Goal: Complete application form: Complete application form

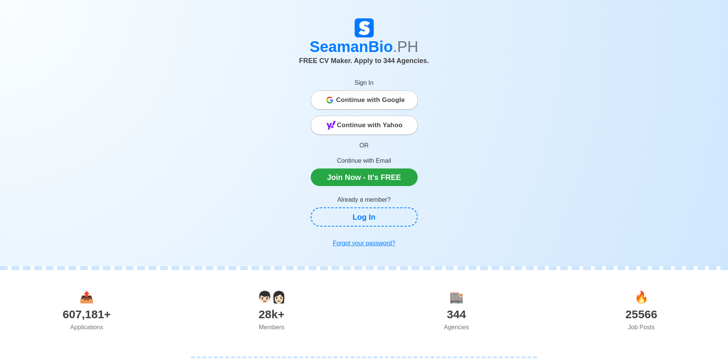
click at [390, 102] on span "Continue with Google" at bounding box center [370, 99] width 69 height 15
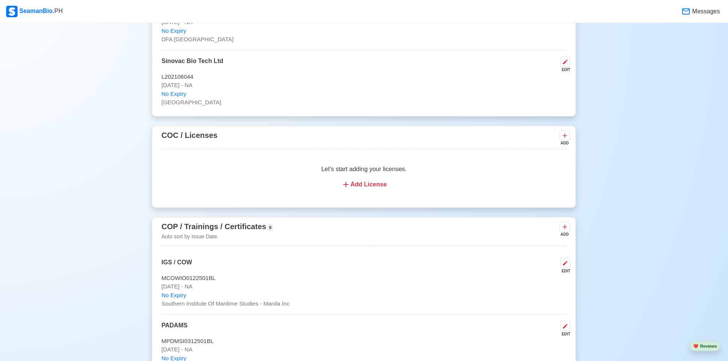
scroll to position [955, 0]
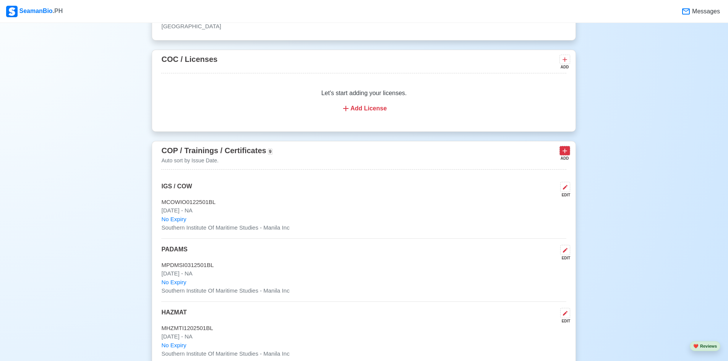
click at [565, 155] on icon at bounding box center [565, 151] width 8 height 8
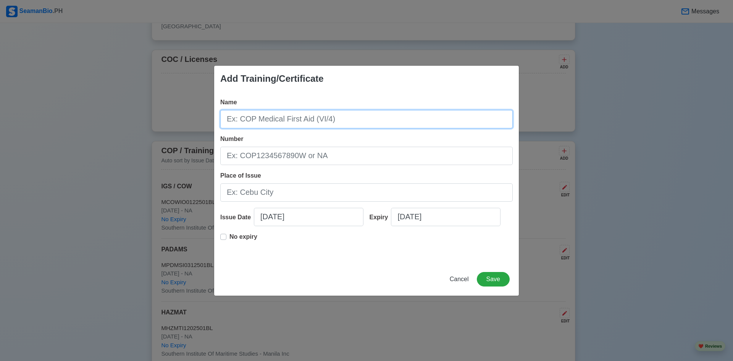
click at [287, 119] on input "Name" at bounding box center [366, 119] width 293 height 18
type input "SCRB COP"
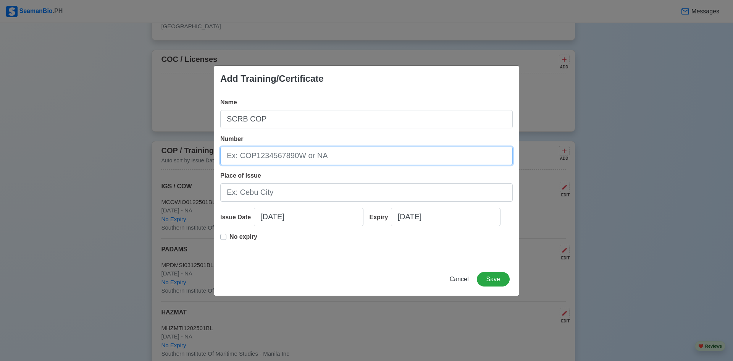
click at [296, 150] on input "Number" at bounding box center [366, 156] width 293 height 18
type input "SCRB200038091825"
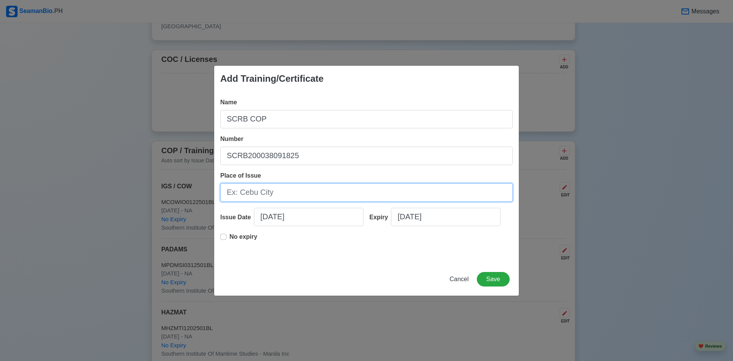
click at [298, 196] on input "Place of Issue" at bounding box center [366, 192] width 293 height 18
type input "Southern Institute Of Maritime Studies - Manila Inc"
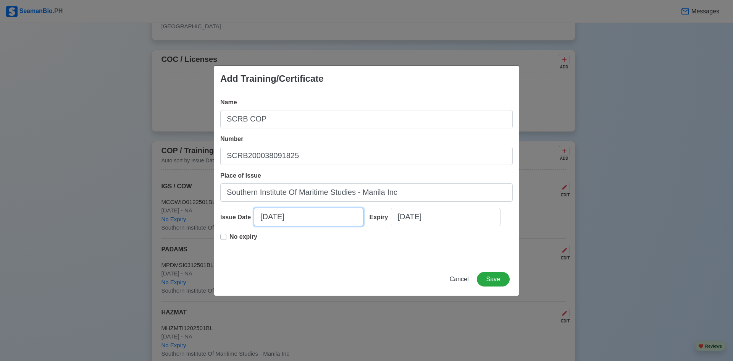
select select "****"
select select "******"
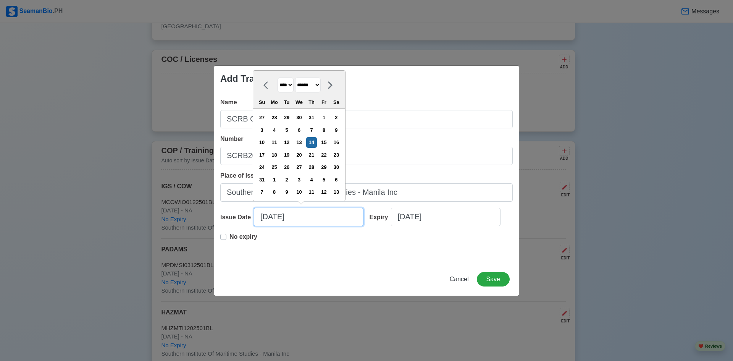
click at [284, 220] on input "08/14/2025" at bounding box center [309, 217] width 110 height 18
click at [277, 130] on div "4" at bounding box center [274, 130] width 10 height 10
type input "08/04/2025"
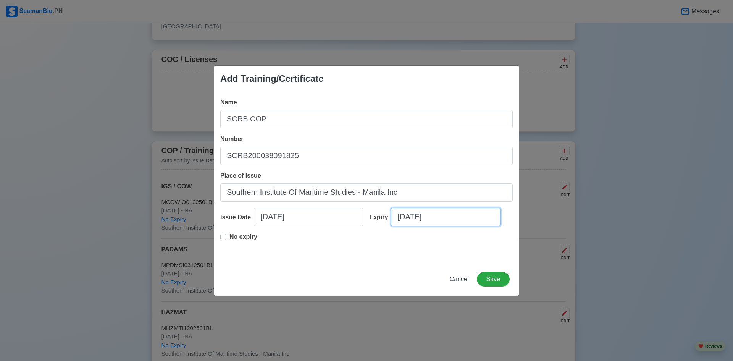
click at [404, 217] on input "08/14/2025" at bounding box center [446, 217] width 110 height 18
select select "****"
select select "******"
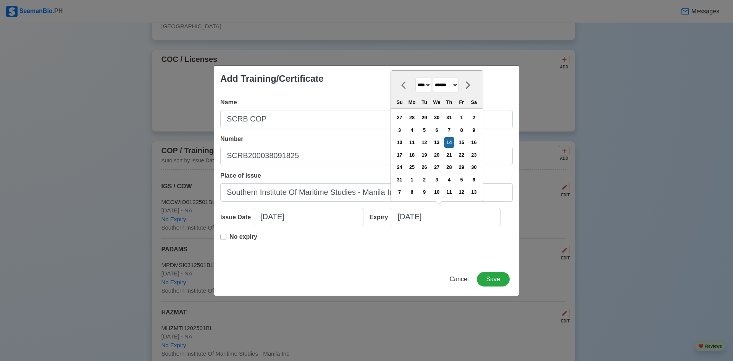
click at [428, 87] on select "**** **** **** **** **** **** **** **** **** **** **** **** **** **** **** ****…" at bounding box center [424, 85] width 16 height 15
select select "****"
click at [416, 90] on select "**** **** **** **** **** **** **** **** **** **** **** **** **** **** **** ****…" at bounding box center [424, 85] width 16 height 15
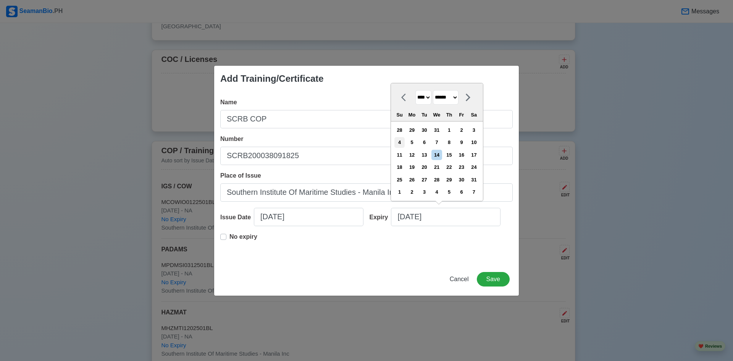
click at [405, 141] on div "4" at bounding box center [400, 142] width 10 height 10
type input "08/04/2030"
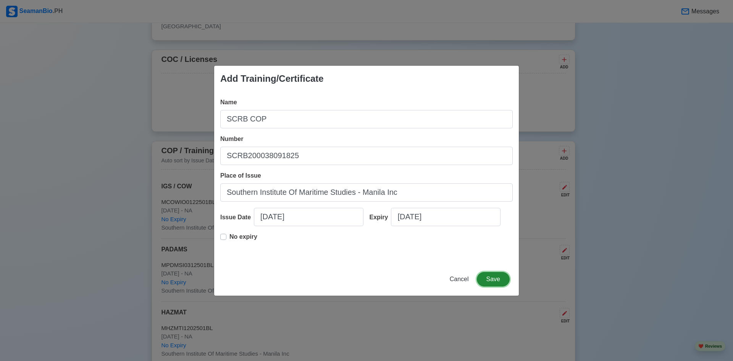
click at [488, 276] on button "Save" at bounding box center [493, 279] width 33 height 15
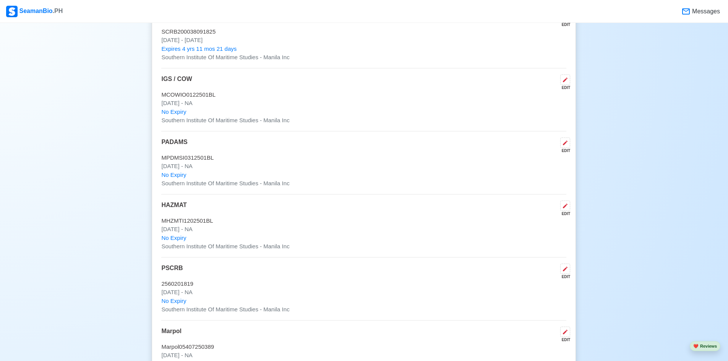
scroll to position [1108, 0]
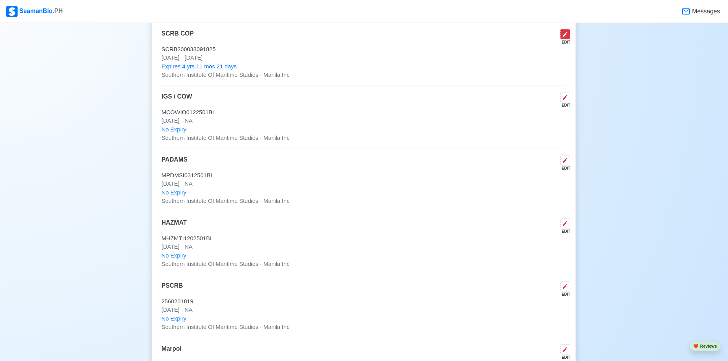
click at [560, 37] on button at bounding box center [565, 34] width 10 height 10
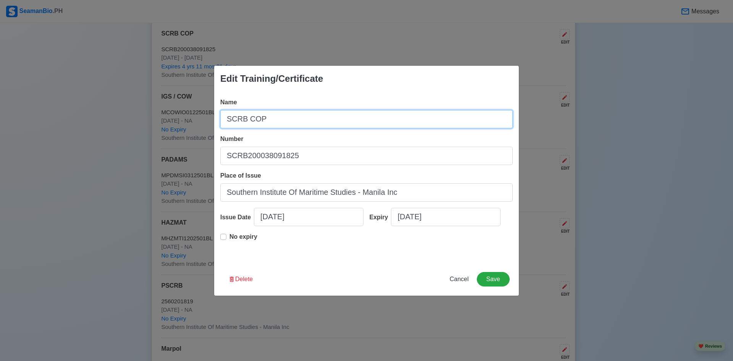
click at [229, 121] on input "SCRB COP" at bounding box center [366, 119] width 293 height 18
click at [227, 120] on input "SCRB COP" at bounding box center [366, 119] width 293 height 18
type input "PSCRB COP"
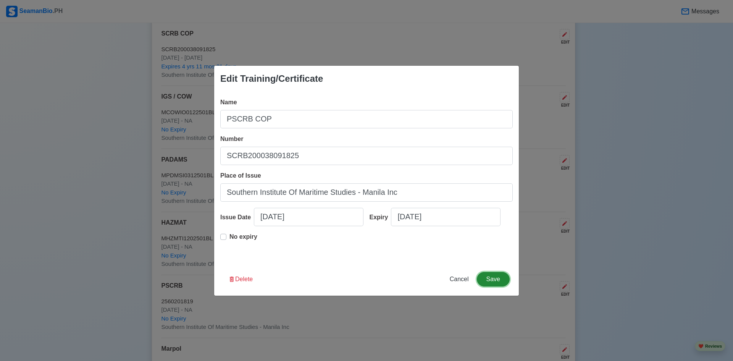
click at [506, 281] on button "Save" at bounding box center [493, 279] width 33 height 15
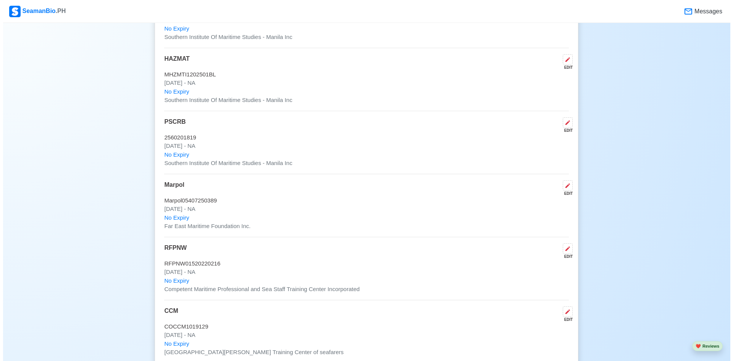
scroll to position [1299, 0]
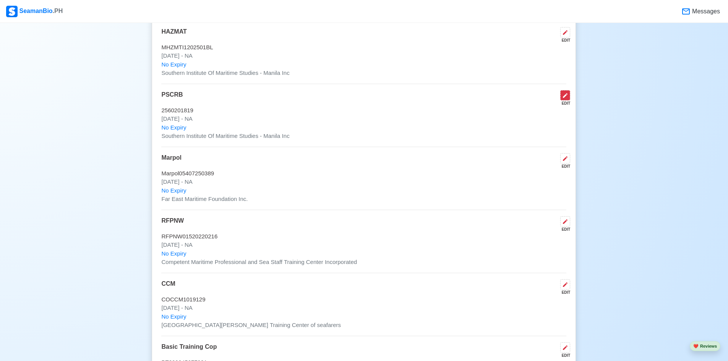
click at [561, 100] on button at bounding box center [565, 95] width 10 height 10
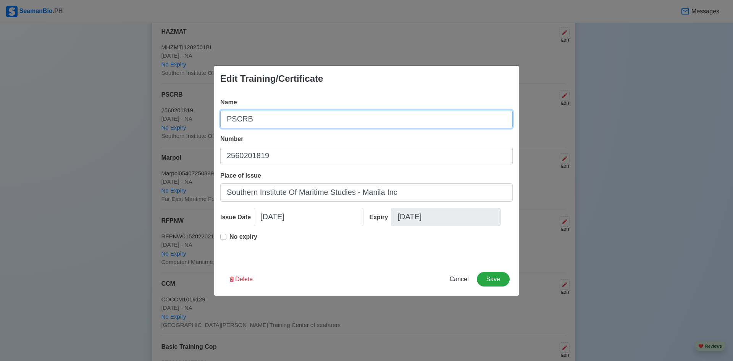
click at [327, 120] on input "PSCRB" at bounding box center [366, 119] width 293 height 18
type input "PSCRB CERTIFICATE"
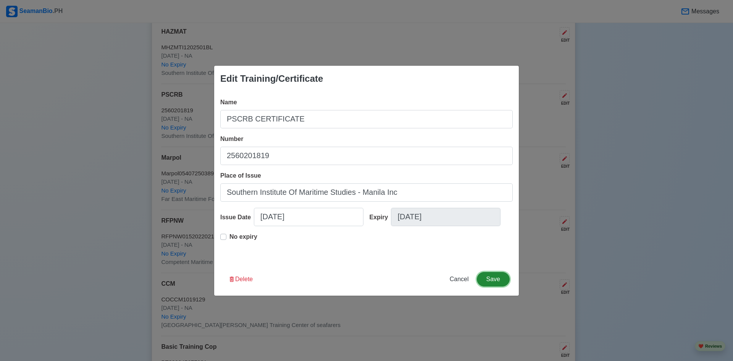
click at [499, 280] on button "Save" at bounding box center [493, 279] width 33 height 15
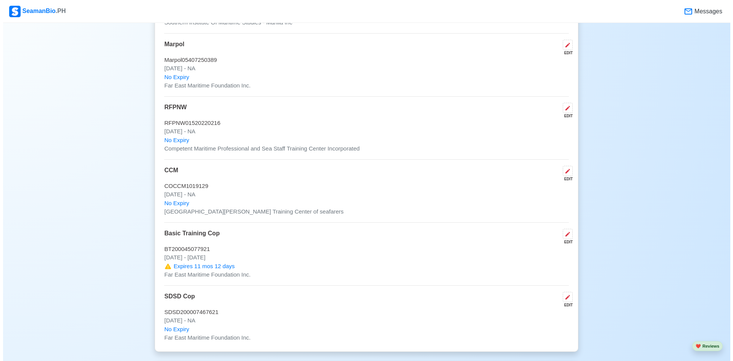
scroll to position [1413, 0]
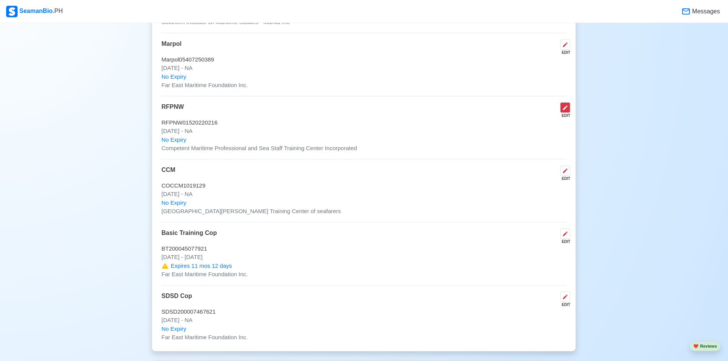
click at [565, 111] on icon at bounding box center [565, 108] width 6 height 6
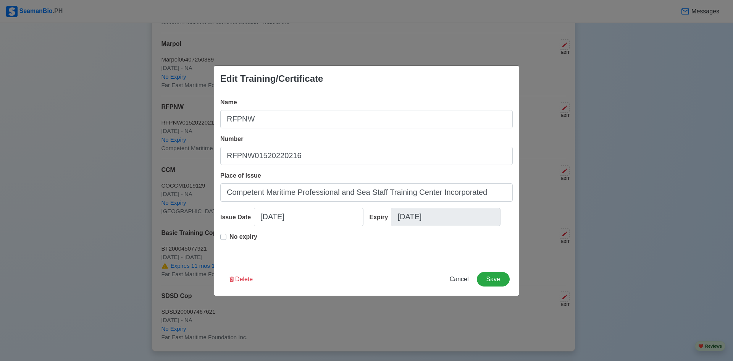
click at [280, 107] on div "Name RFPNW" at bounding box center [366, 113] width 293 height 31
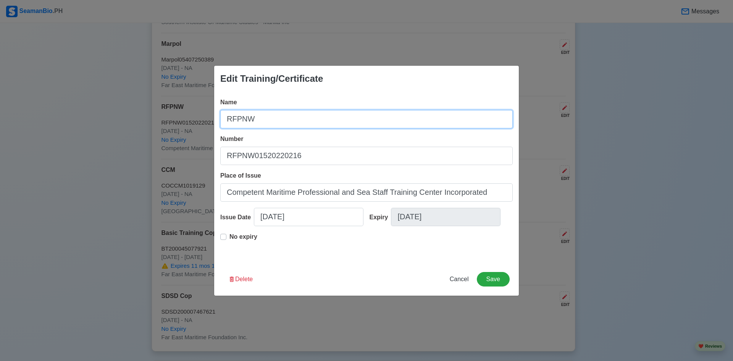
click at [281, 119] on input "RFPNW" at bounding box center [366, 119] width 293 height 18
type input "RFPNW CERTIFICATE"
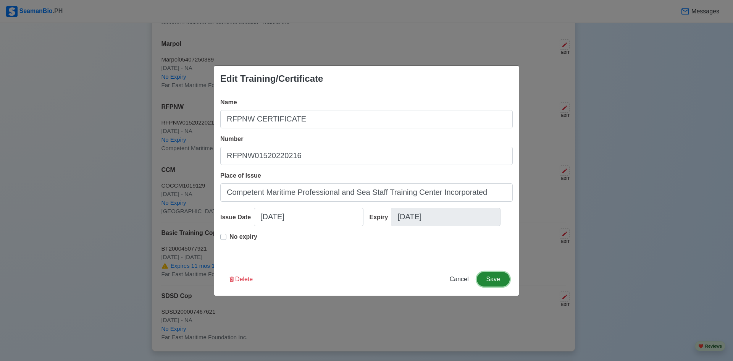
click at [490, 278] on button "Save" at bounding box center [493, 279] width 33 height 15
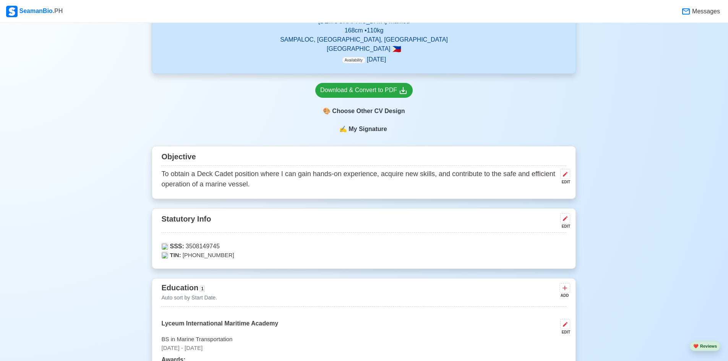
scroll to position [188, 0]
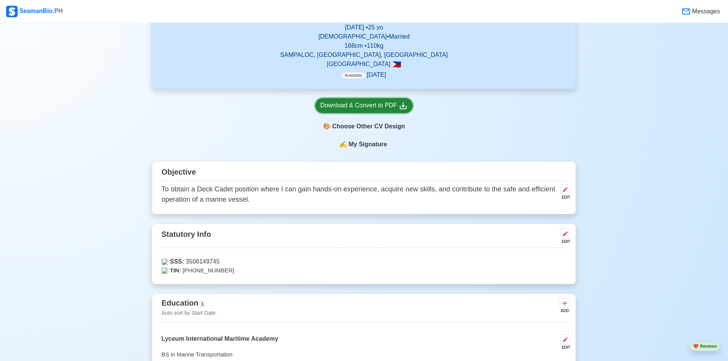
click at [377, 108] on div "Download & Convert to PDF" at bounding box center [363, 106] width 87 height 10
